Goal: Task Accomplishment & Management: Manage account settings

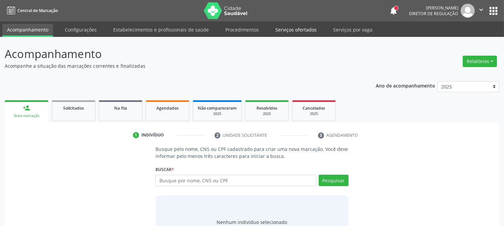
click at [288, 29] on link "Serviços ofertados" at bounding box center [295, 30] width 51 height 12
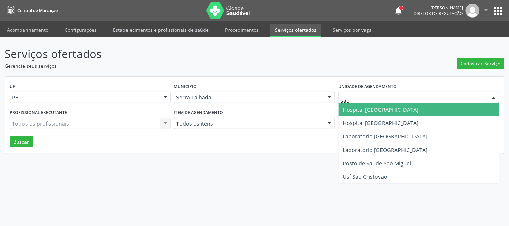
type input "sao f"
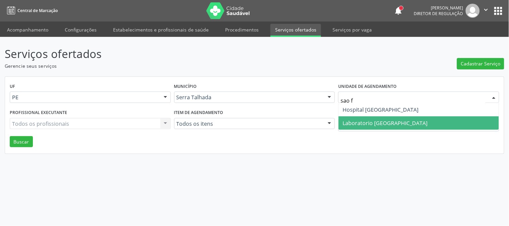
click at [355, 122] on span "Laboratorio [GEOGRAPHIC_DATA]" at bounding box center [385, 122] width 85 height 7
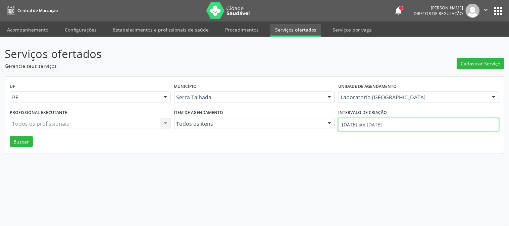
click at [353, 119] on input "01/10/2025 até 09/10/2025" at bounding box center [418, 124] width 161 height 13
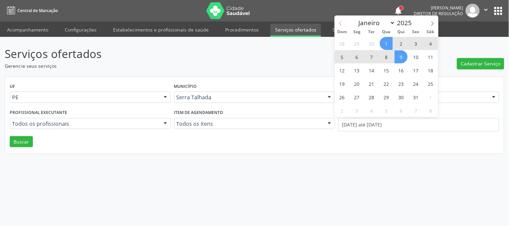
click at [341, 22] on icon at bounding box center [340, 23] width 5 height 5
select select "8"
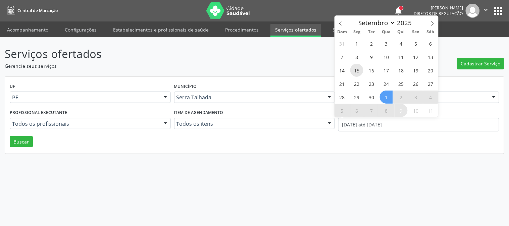
click at [352, 69] on span "15" at bounding box center [356, 70] width 13 height 13
type input "15/09/2025"
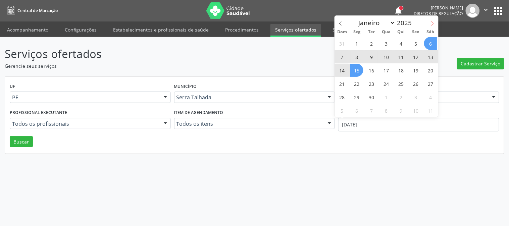
click at [431, 26] on icon at bounding box center [432, 23] width 5 height 5
select select "9"
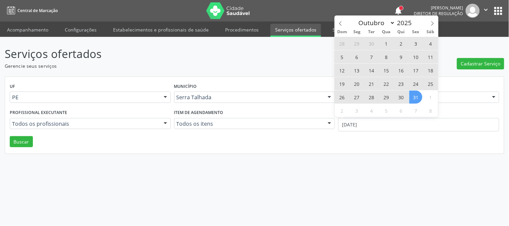
click at [417, 97] on span "31" at bounding box center [415, 97] width 13 height 13
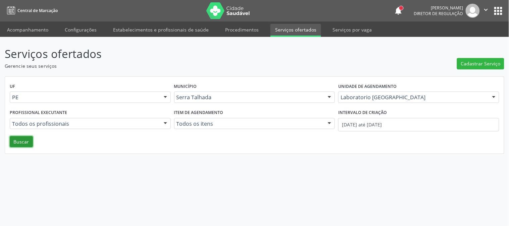
click at [17, 139] on button "Buscar" at bounding box center [21, 141] width 23 height 11
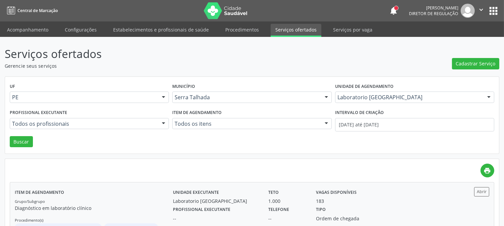
scroll to position [36, 0]
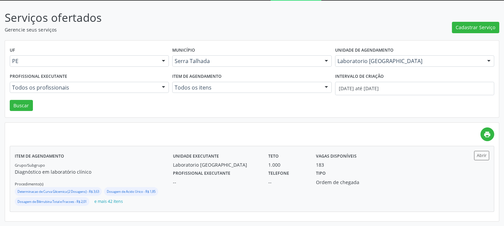
click at [248, 163] on div "Laboratorio [GEOGRAPHIC_DATA]" at bounding box center [216, 164] width 86 height 7
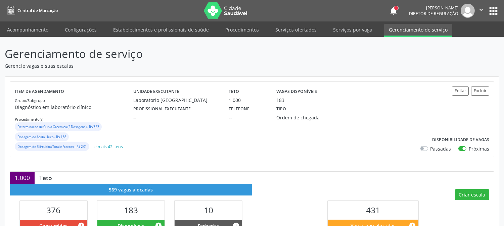
scroll to position [219, 0]
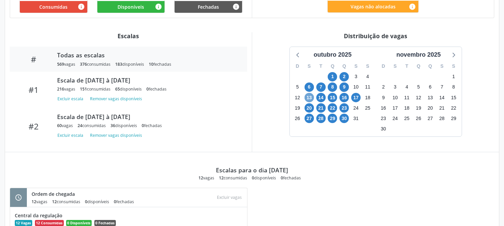
click at [305, 100] on span "13" at bounding box center [308, 97] width 9 height 9
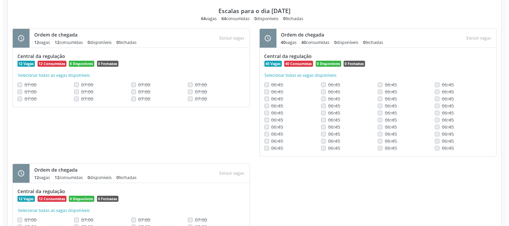
scroll to position [81, 0]
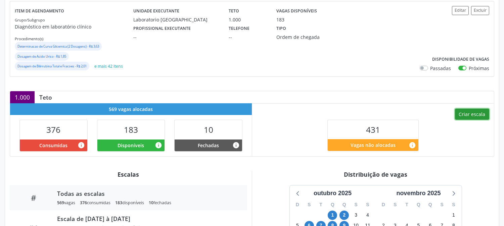
click at [469, 111] on button "Criar escala" at bounding box center [472, 114] width 34 height 11
select select "9"
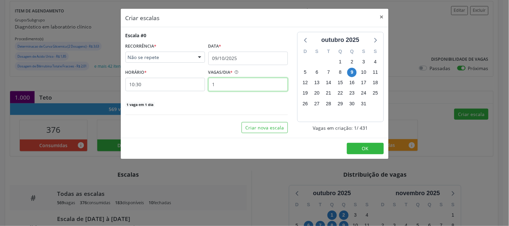
click at [233, 81] on input "1" at bounding box center [248, 84] width 80 height 13
type input "10"
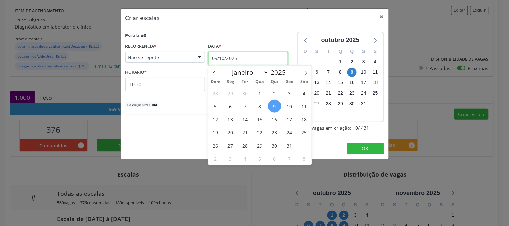
click at [238, 57] on input "09/10/2025" at bounding box center [248, 58] width 80 height 13
click at [230, 120] on span "13" at bounding box center [230, 119] width 13 height 13
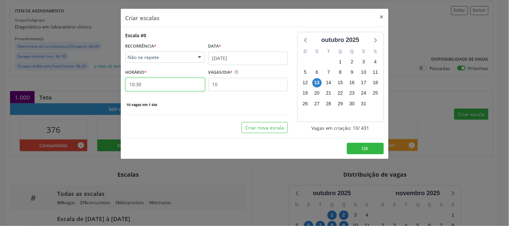
click at [184, 86] on input "10:30" at bounding box center [165, 84] width 80 height 13
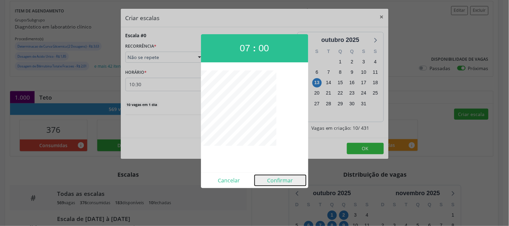
click at [280, 177] on button "Confirmar" at bounding box center [280, 180] width 51 height 11
type input "07:00"
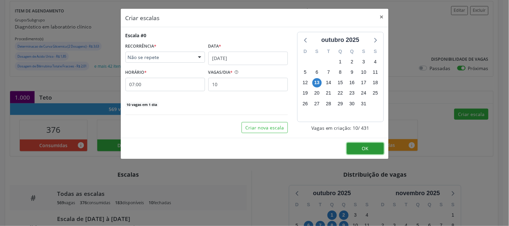
click at [358, 146] on button "OK" at bounding box center [365, 148] width 37 height 11
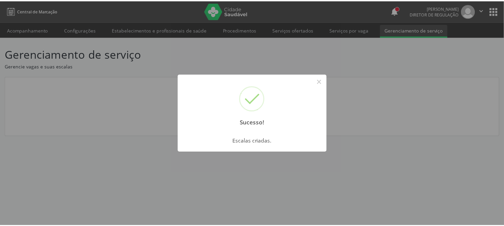
scroll to position [0, 0]
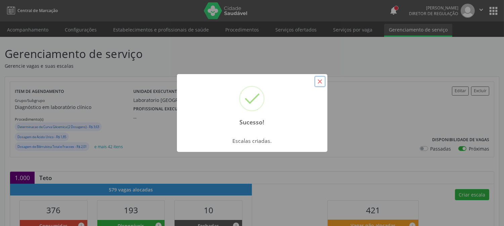
click at [317, 83] on button "×" at bounding box center [319, 81] width 11 height 11
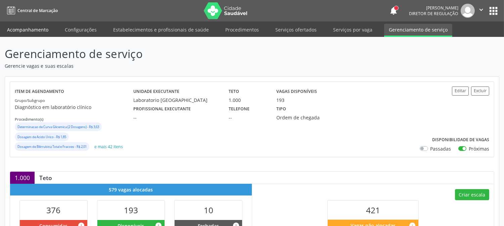
click at [35, 34] on link "Acompanhamento" at bounding box center [27, 30] width 51 height 12
